Goal: Information Seeking & Learning: Learn about a topic

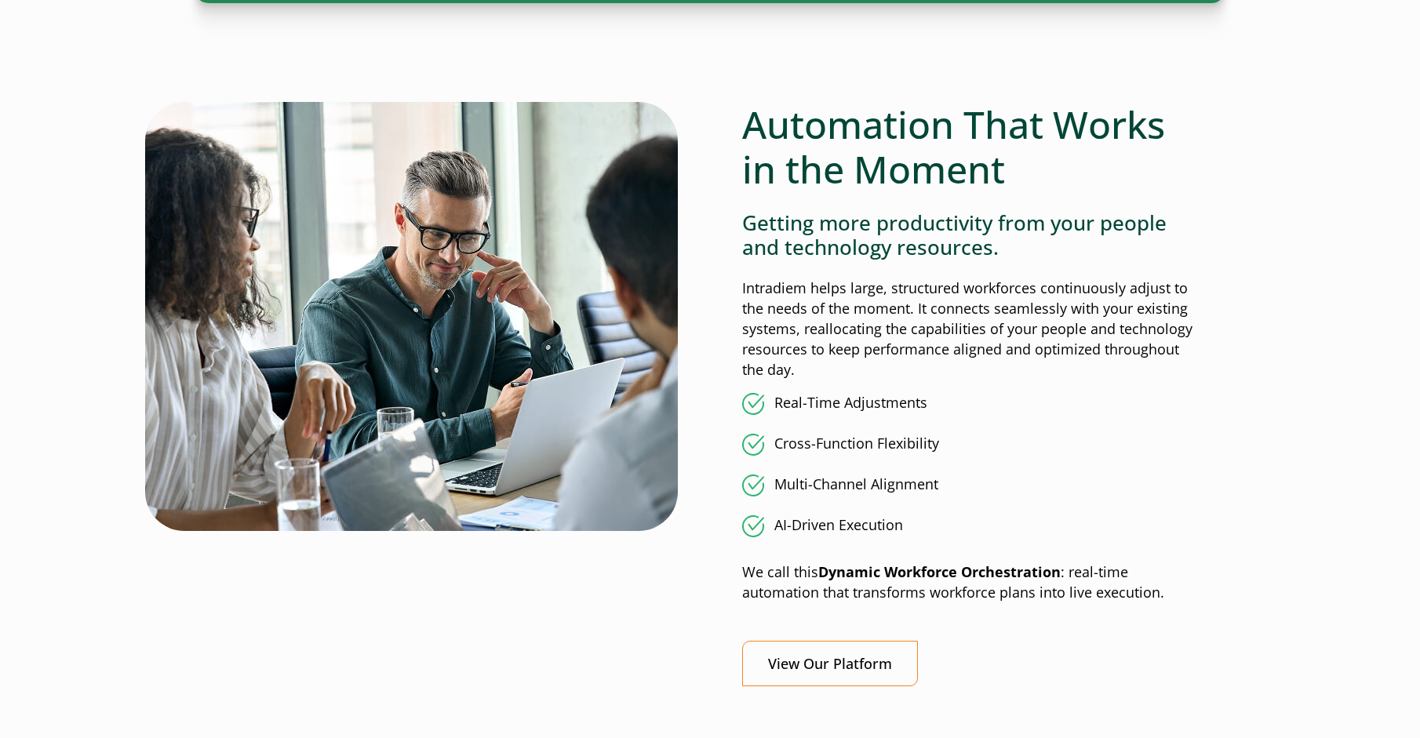
scroll to position [1176, 0]
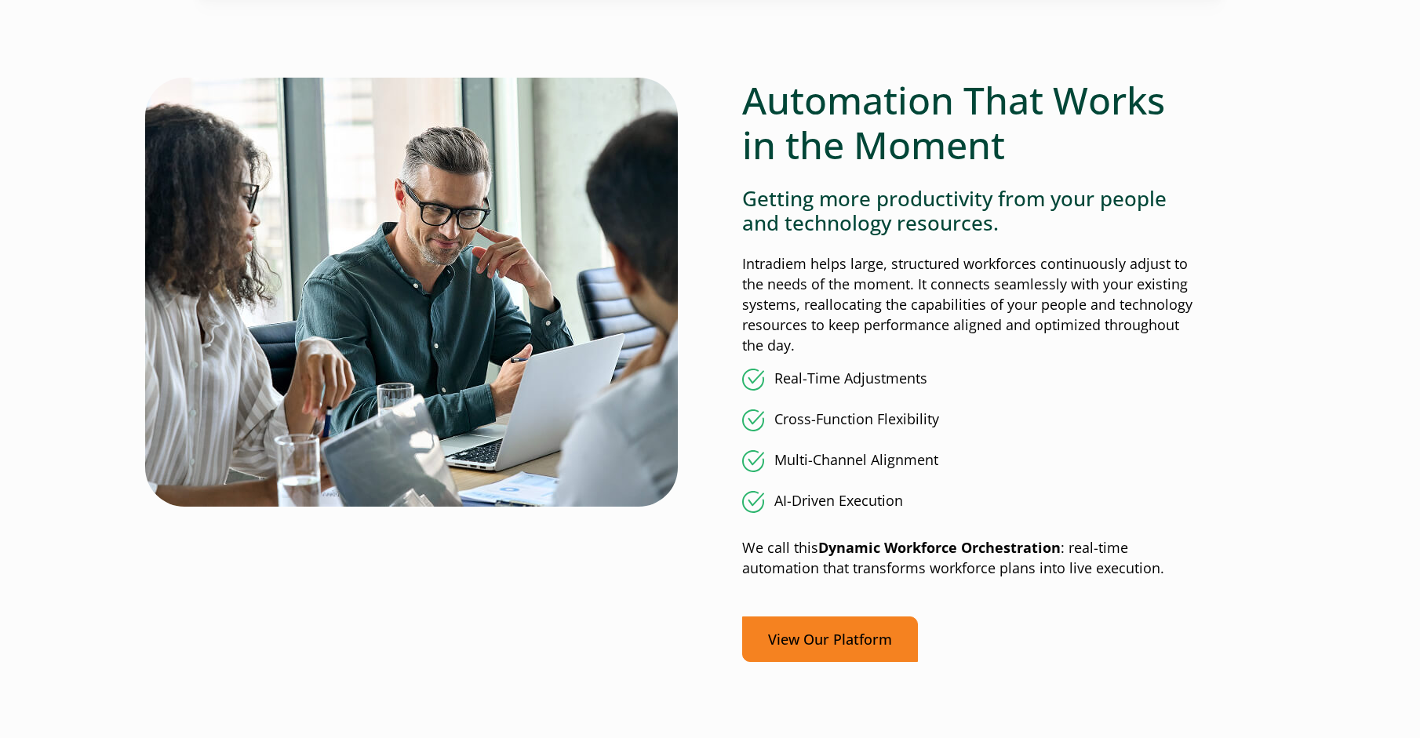
click at [798, 635] on link "View Our Platform" at bounding box center [830, 639] width 176 height 46
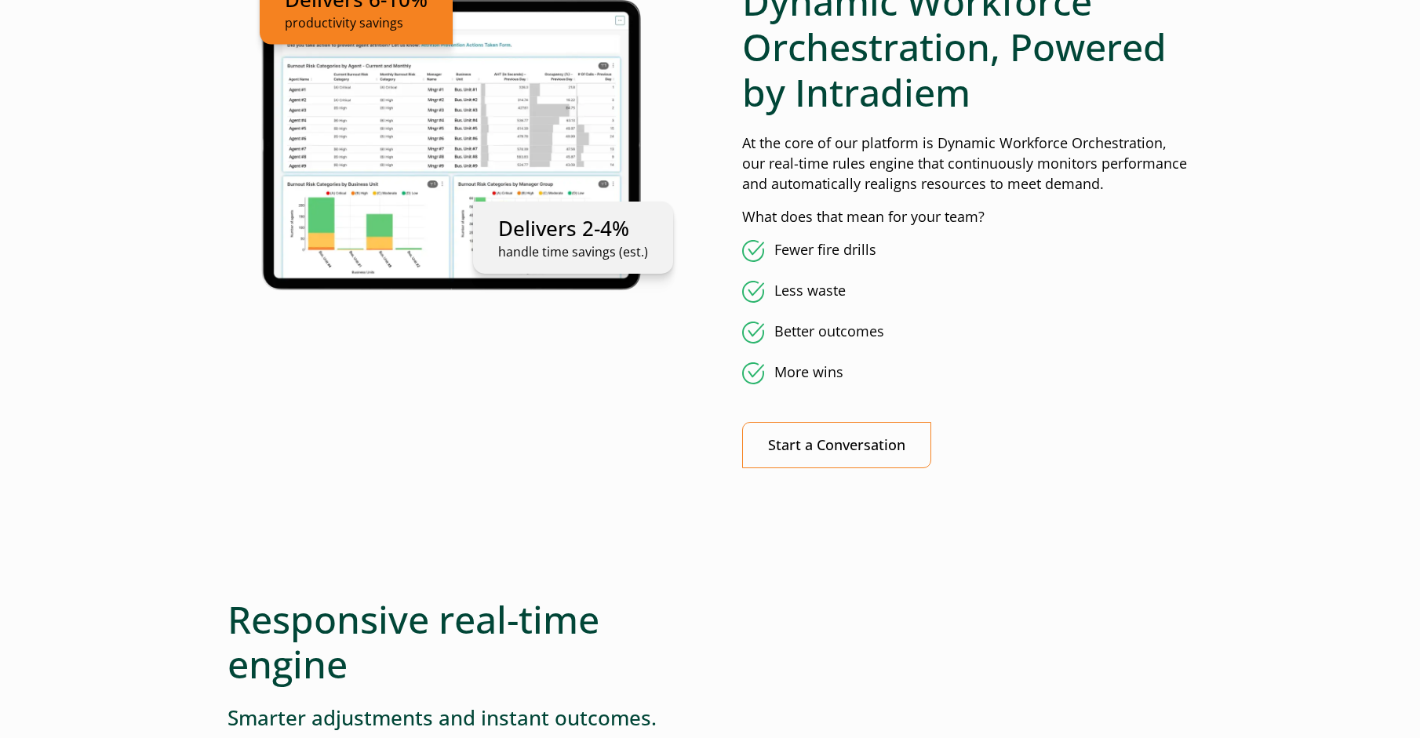
scroll to position [1020, 0]
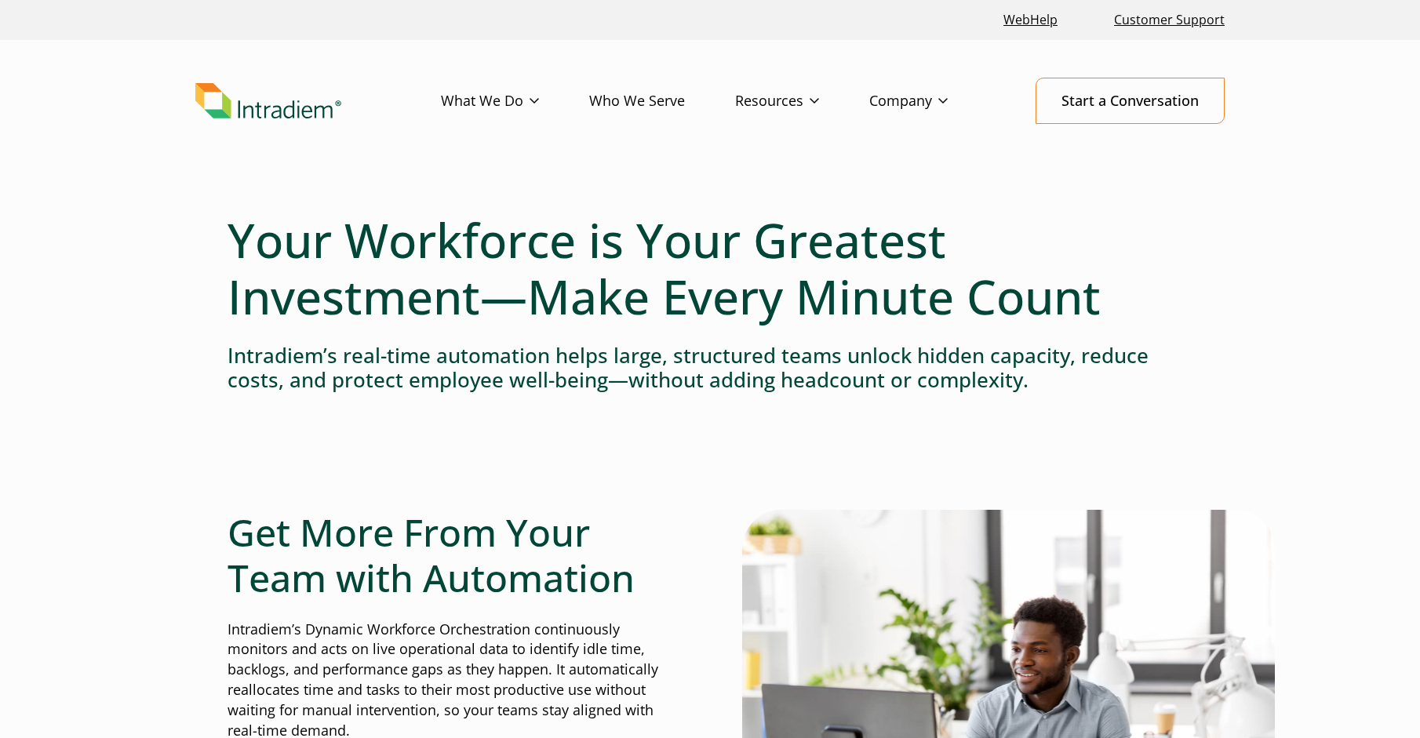
click at [282, 113] on img "Link to homepage of Intradiem" at bounding box center [268, 101] width 146 height 36
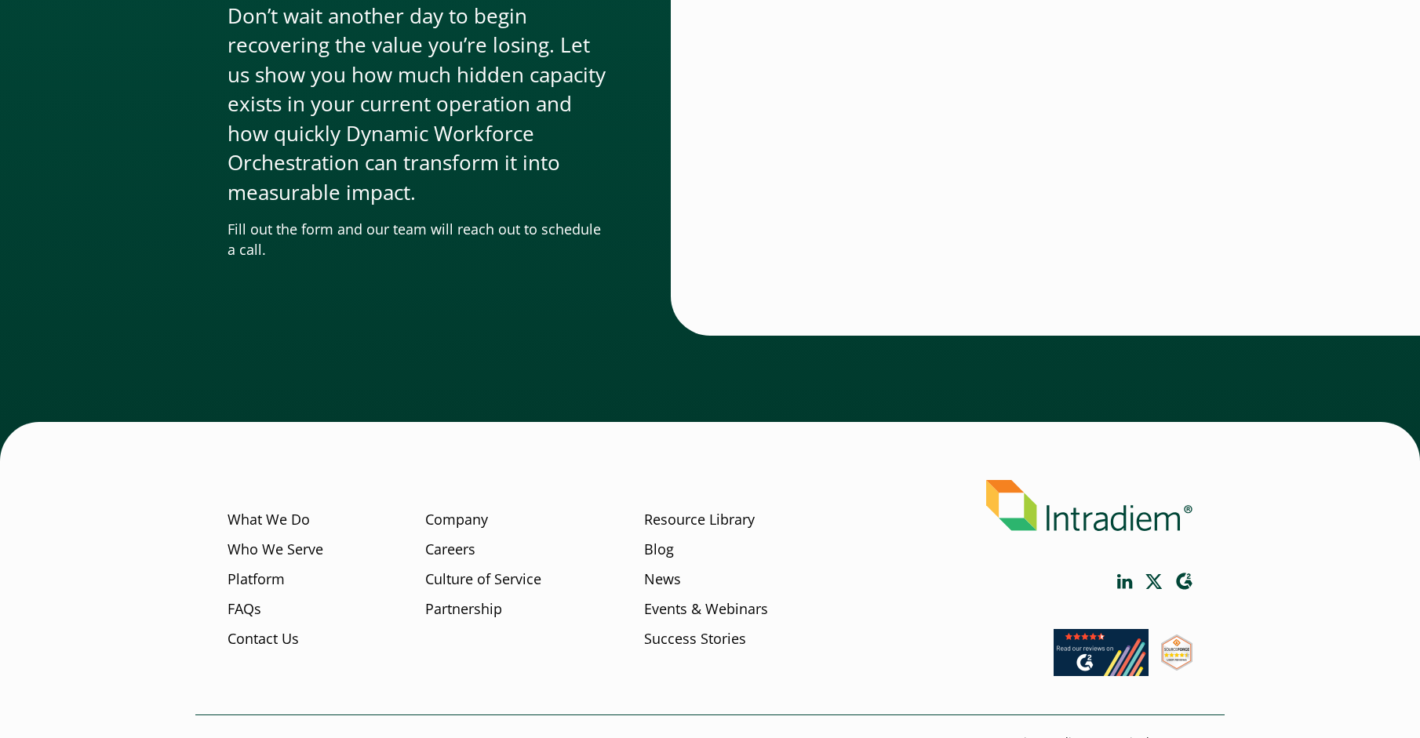
scroll to position [5253, 0]
